Goal: Information Seeking & Learning: Learn about a topic

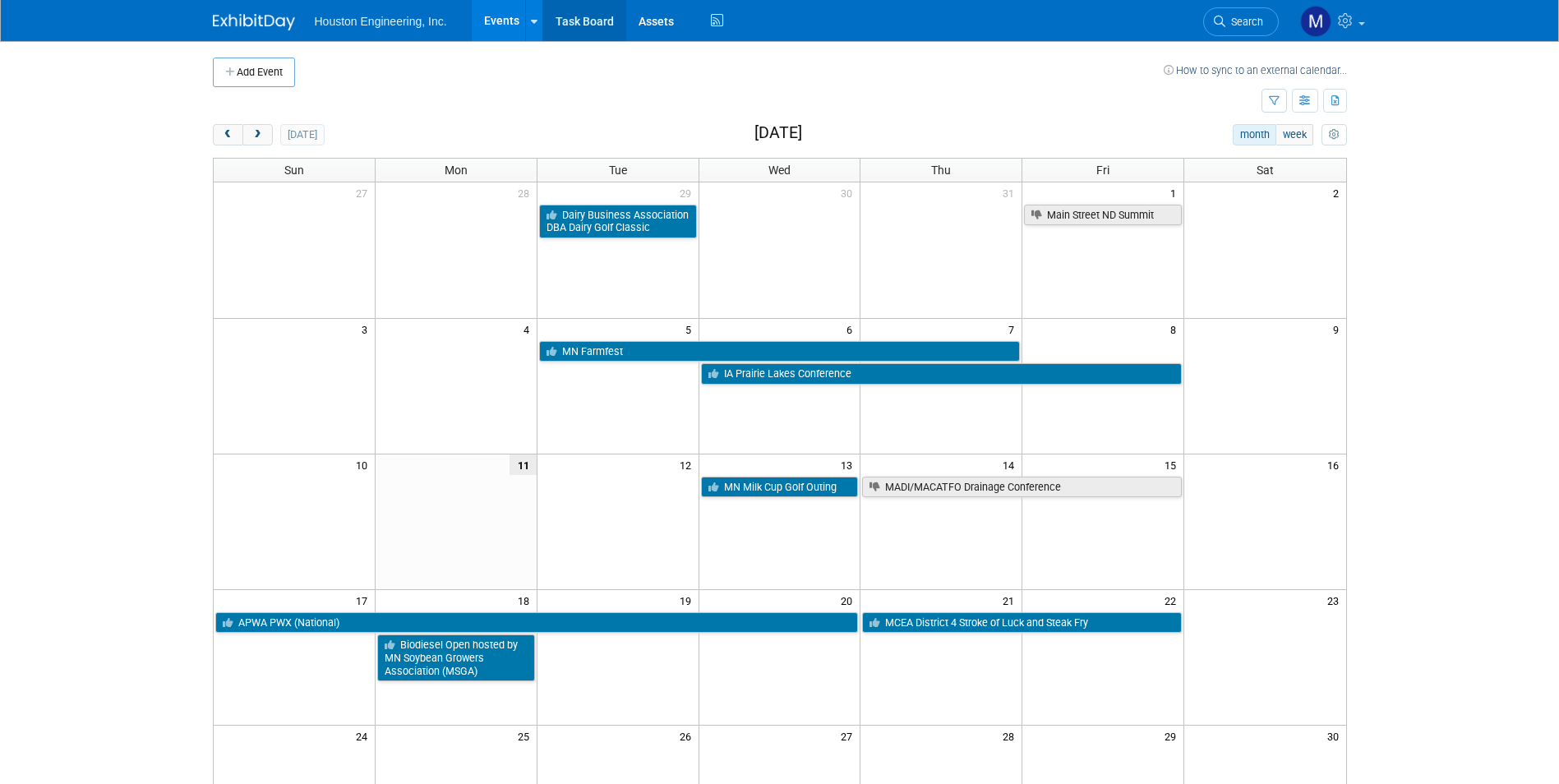
click at [571, 22] on link "Task Board" at bounding box center [584, 20] width 83 height 41
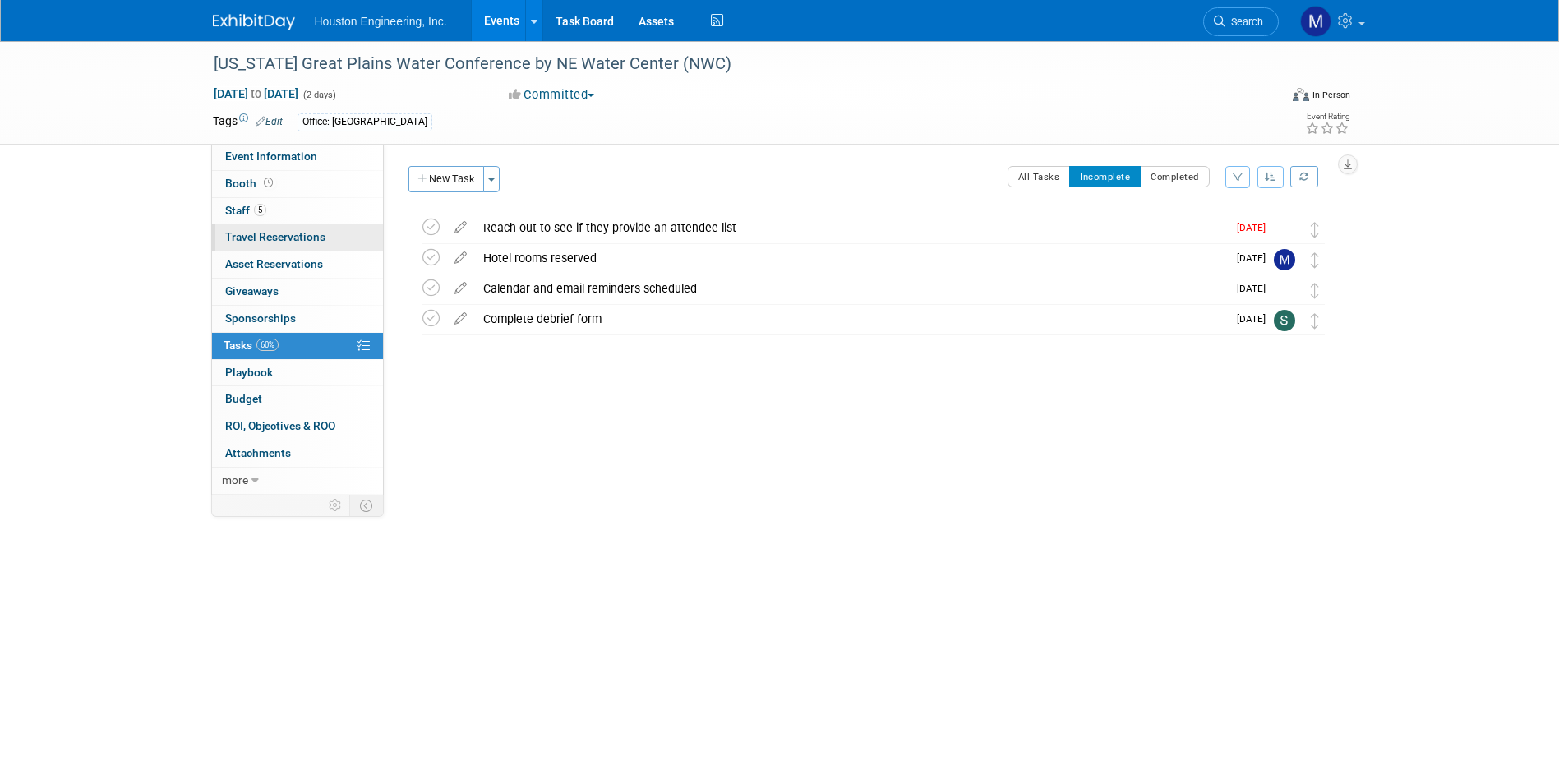
click at [304, 243] on span "Travel Reservations 0" at bounding box center [276, 237] width 100 height 13
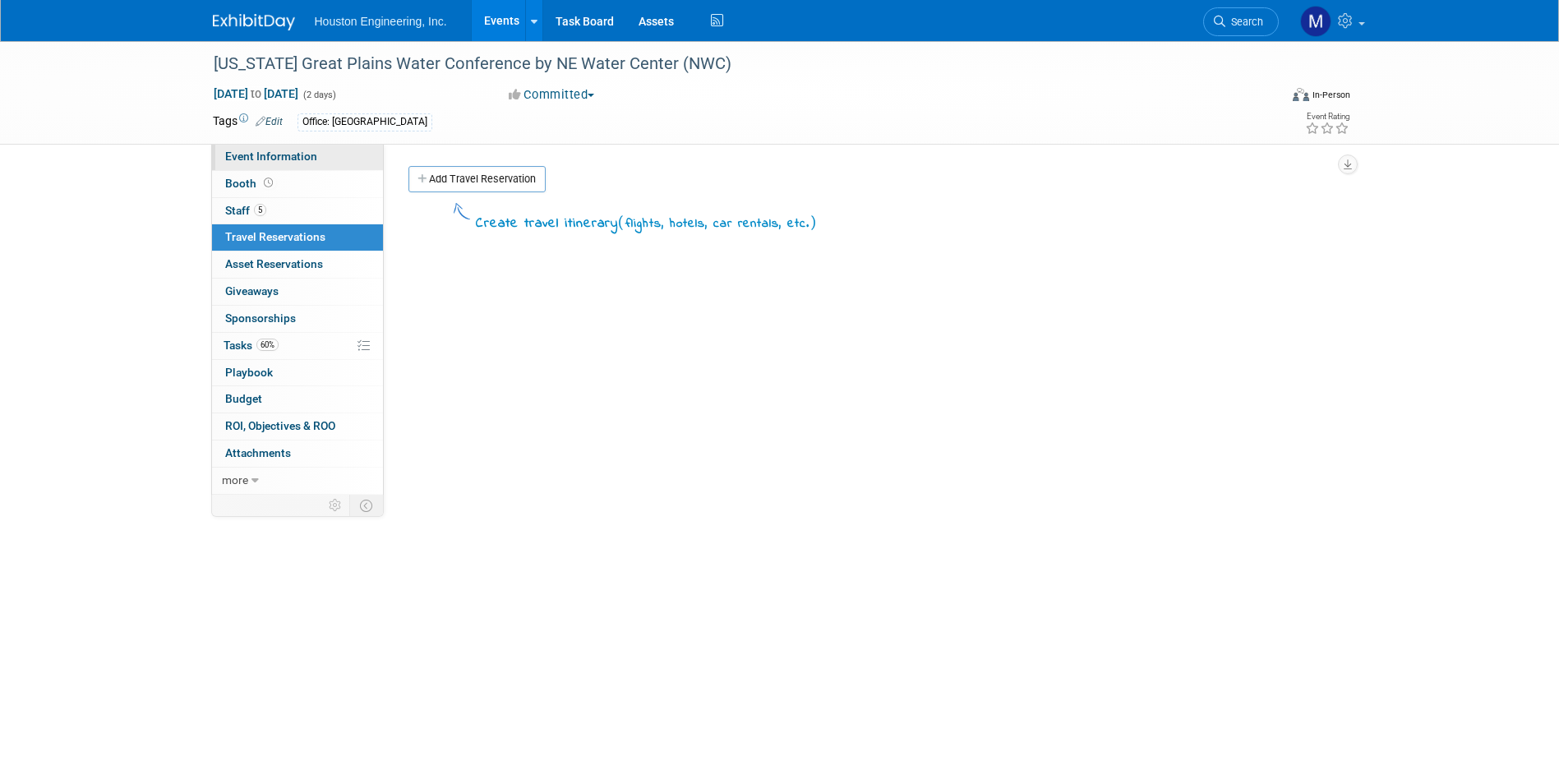
click at [291, 154] on span "Event Information" at bounding box center [271, 156] width 92 height 13
select select "2 - Post KO/Active Planning"
select select "Yes"
select select "Water Resources"
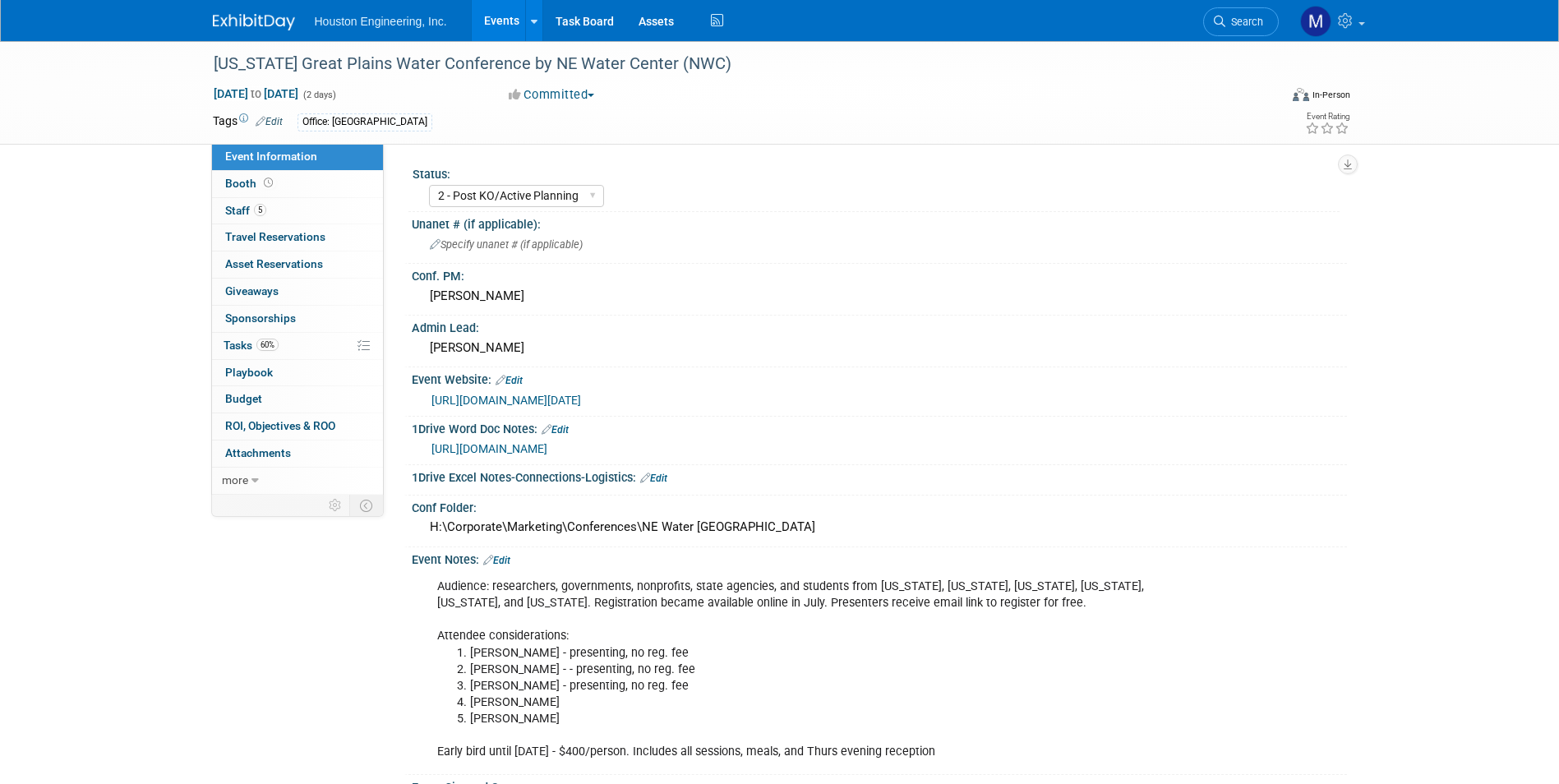
click at [581, 394] on link "https://watercenter.unl.edu/news/2025-great-plains-water-conference-securing-wa…" at bounding box center [506, 401] width 150 height 13
click at [581, 404] on link "https://watercenter.unl.edu/news/2025-great-plains-water-conference-securing-wa…" at bounding box center [506, 401] width 150 height 13
